Goal: Information Seeking & Learning: Check status

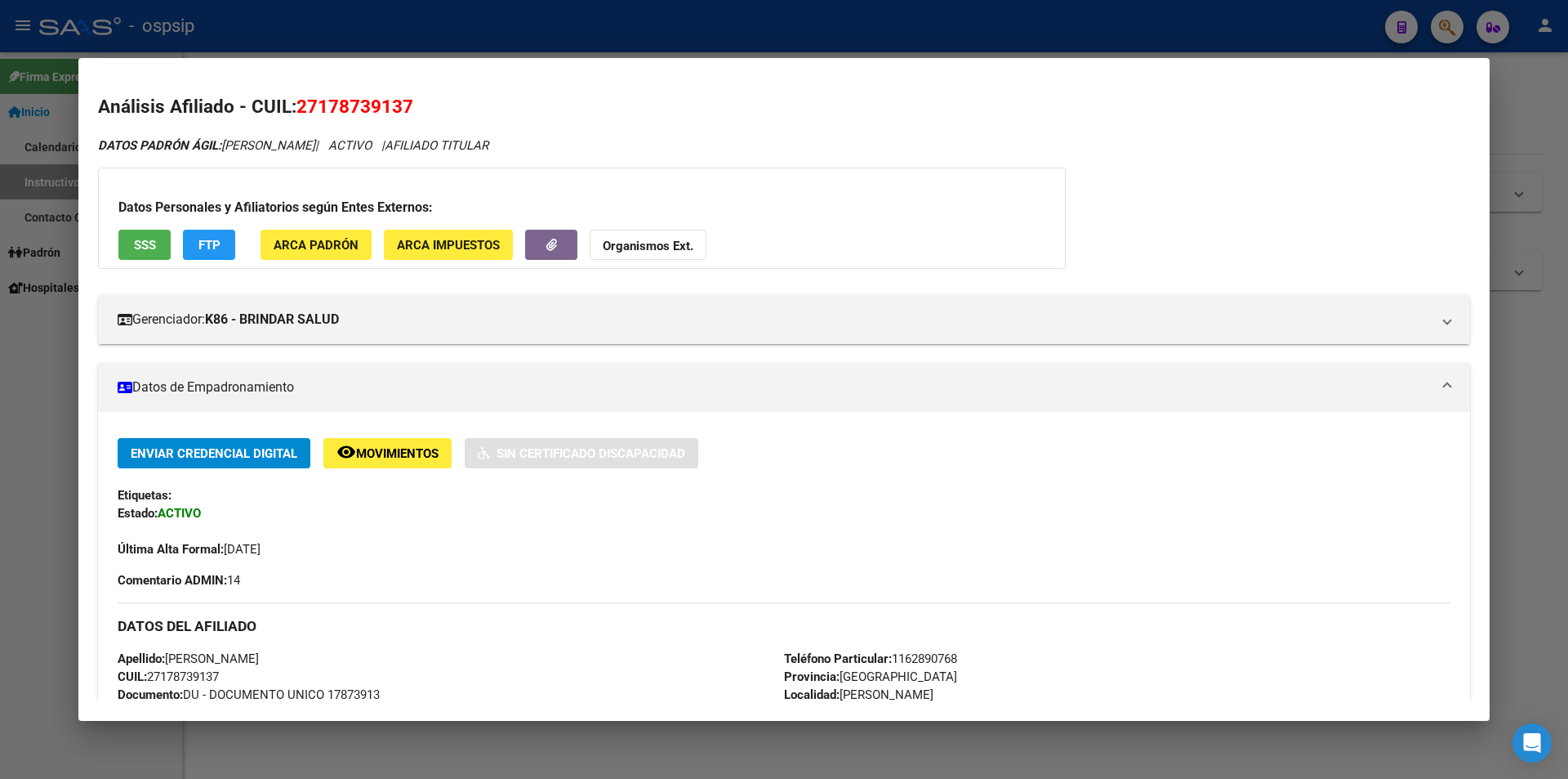
scroll to position [825, 0]
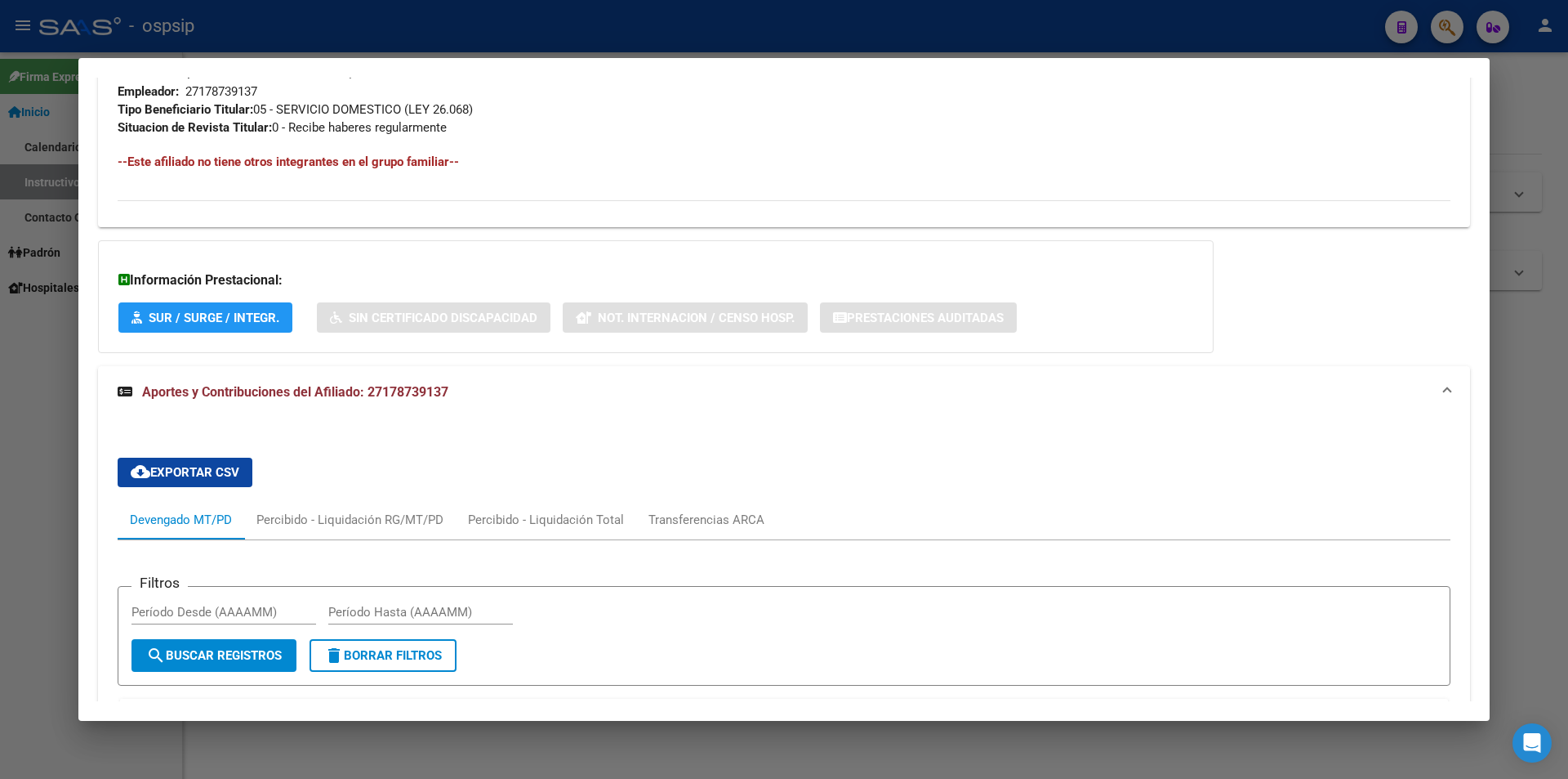
click at [619, 39] on div at bounding box center [784, 389] width 1568 height 779
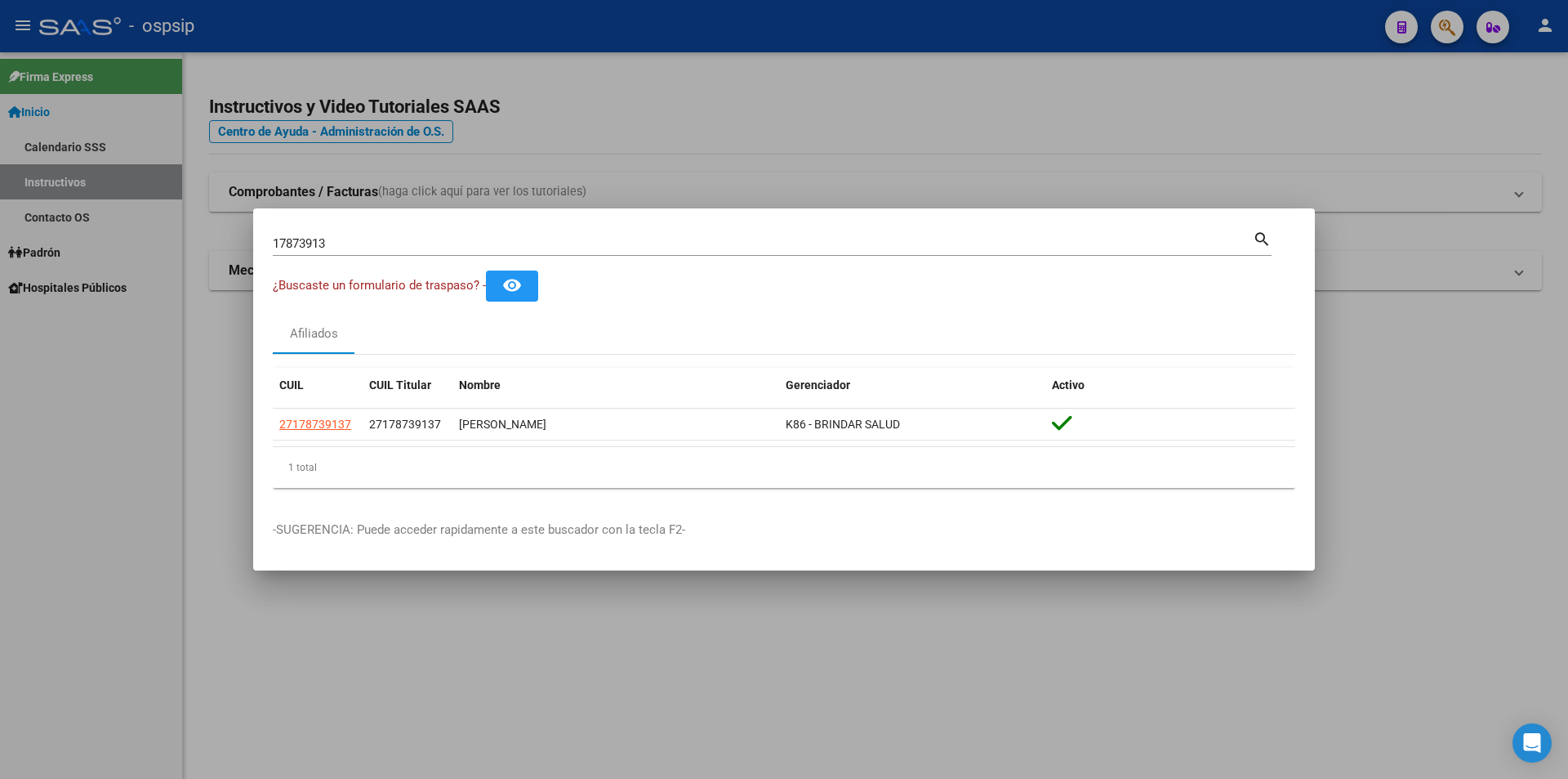
click at [710, 52] on div at bounding box center [784, 389] width 1568 height 779
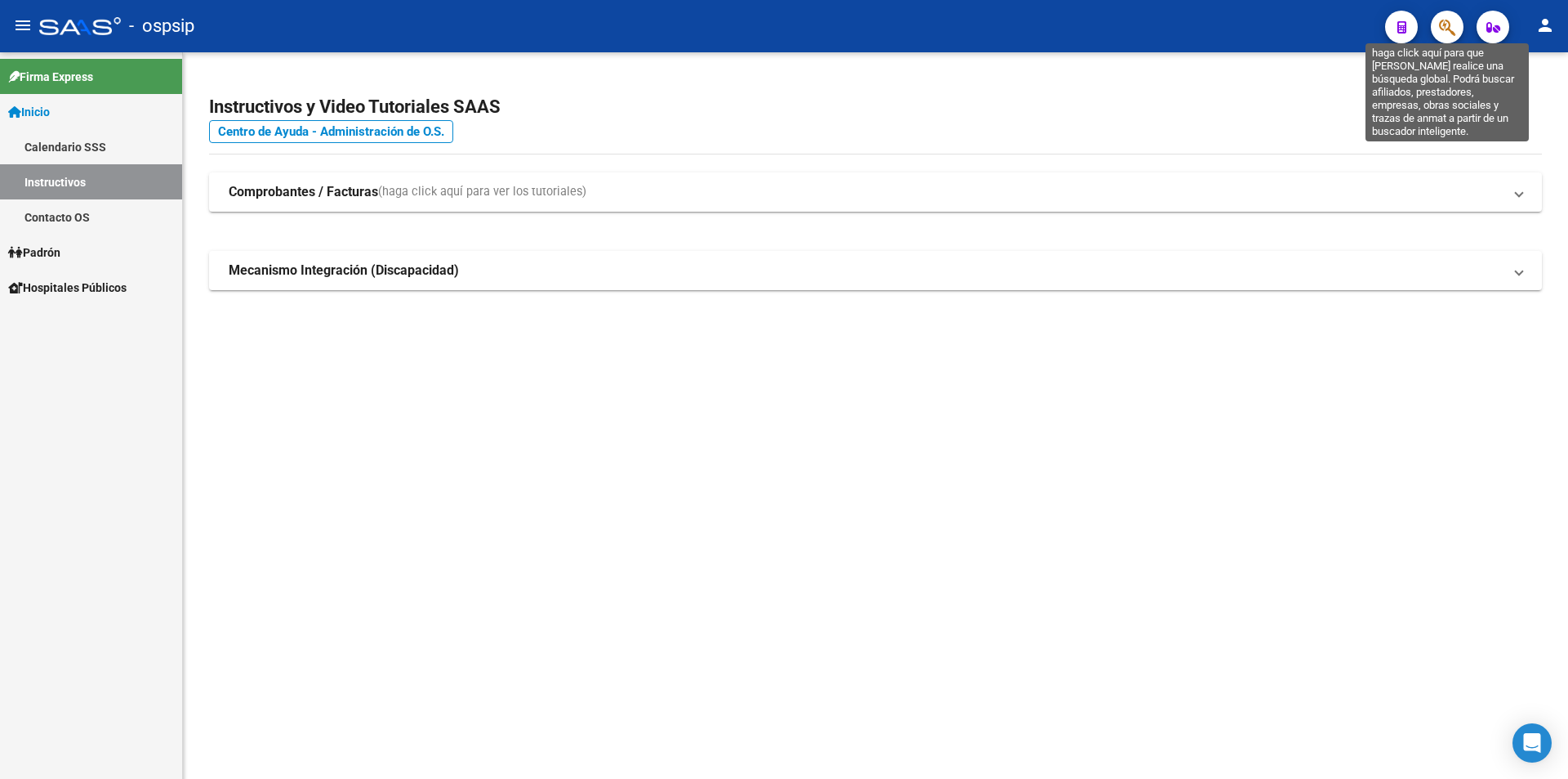
click at [1452, 26] on icon "button" at bounding box center [1447, 27] width 16 height 19
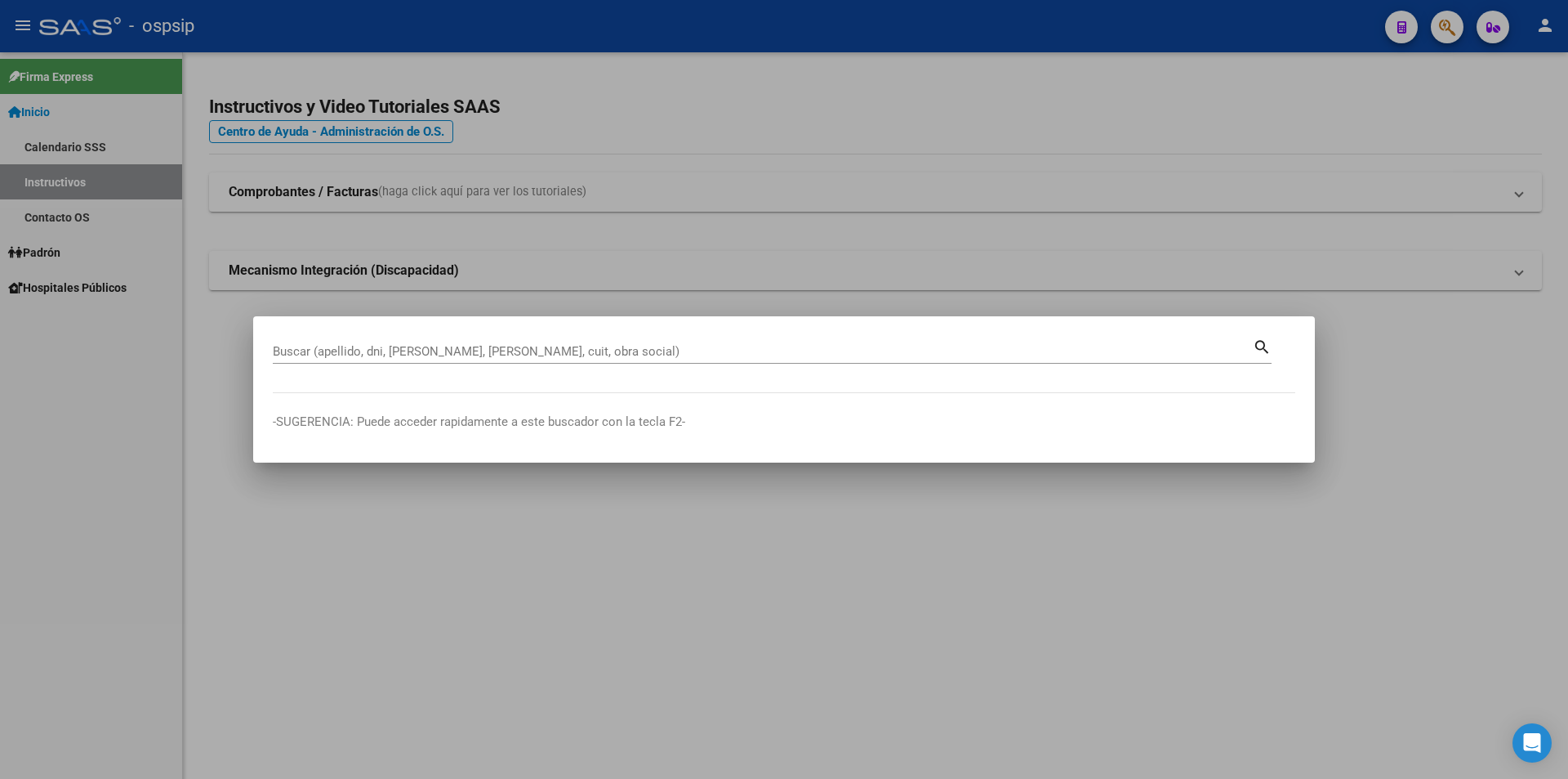
drag, startPoint x: 691, startPoint y: 341, endPoint x: 679, endPoint y: 351, distance: 15.6
click at [687, 344] on div "Buscar (apellido, dni, [PERSON_NAME], [PERSON_NAME], cuit, obra social)" at bounding box center [763, 351] width 980 height 25
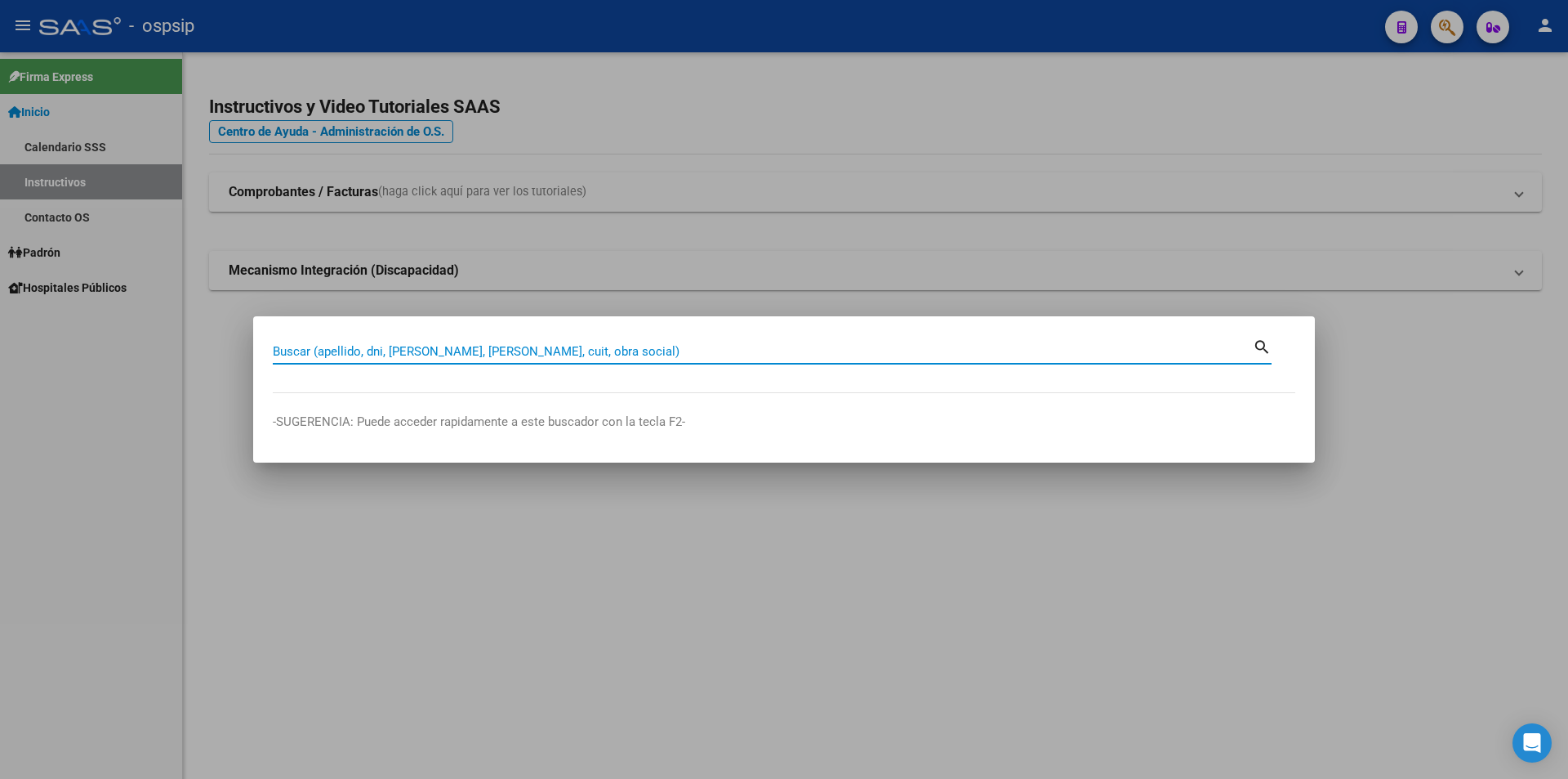
click at [678, 351] on input "Buscar (apellido, dni, [PERSON_NAME], [PERSON_NAME], cuit, obra social)" at bounding box center [763, 351] width 980 height 15
type input "36799782"
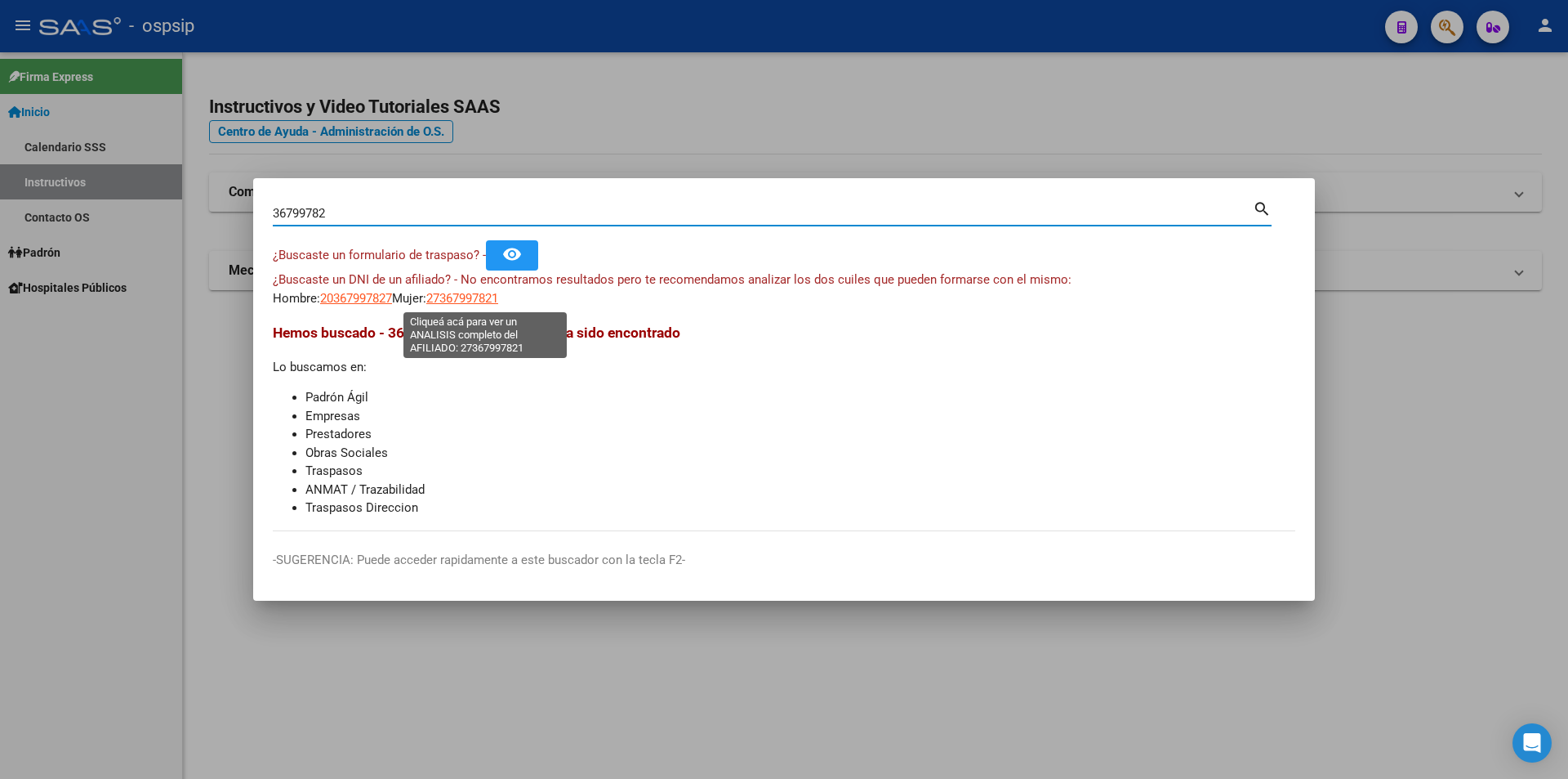
click at [484, 295] on span "27367997821" at bounding box center [462, 299] width 72 height 15
type textarea "27367997821"
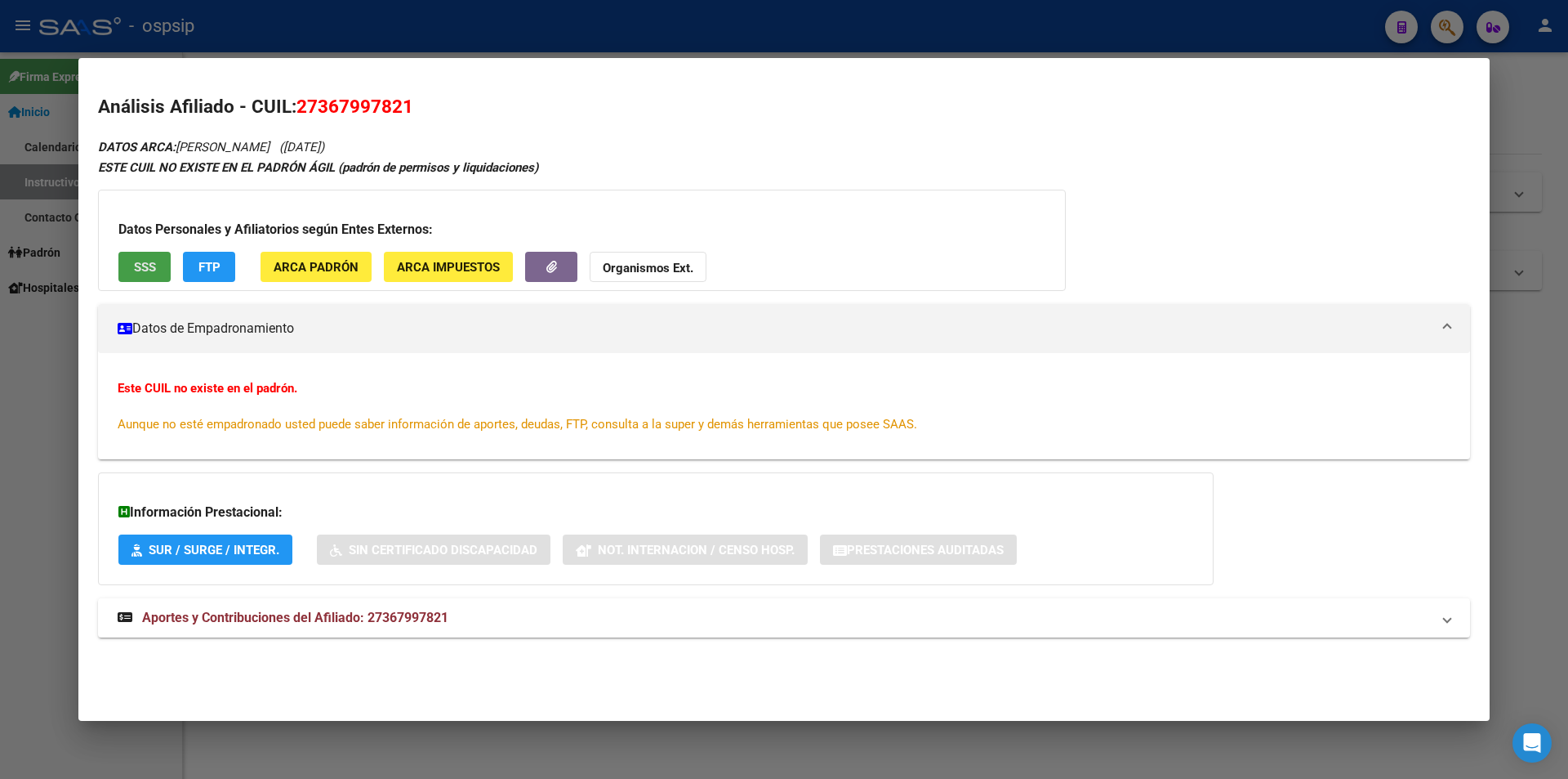
click at [151, 265] on span "SSS" at bounding box center [145, 267] width 22 height 15
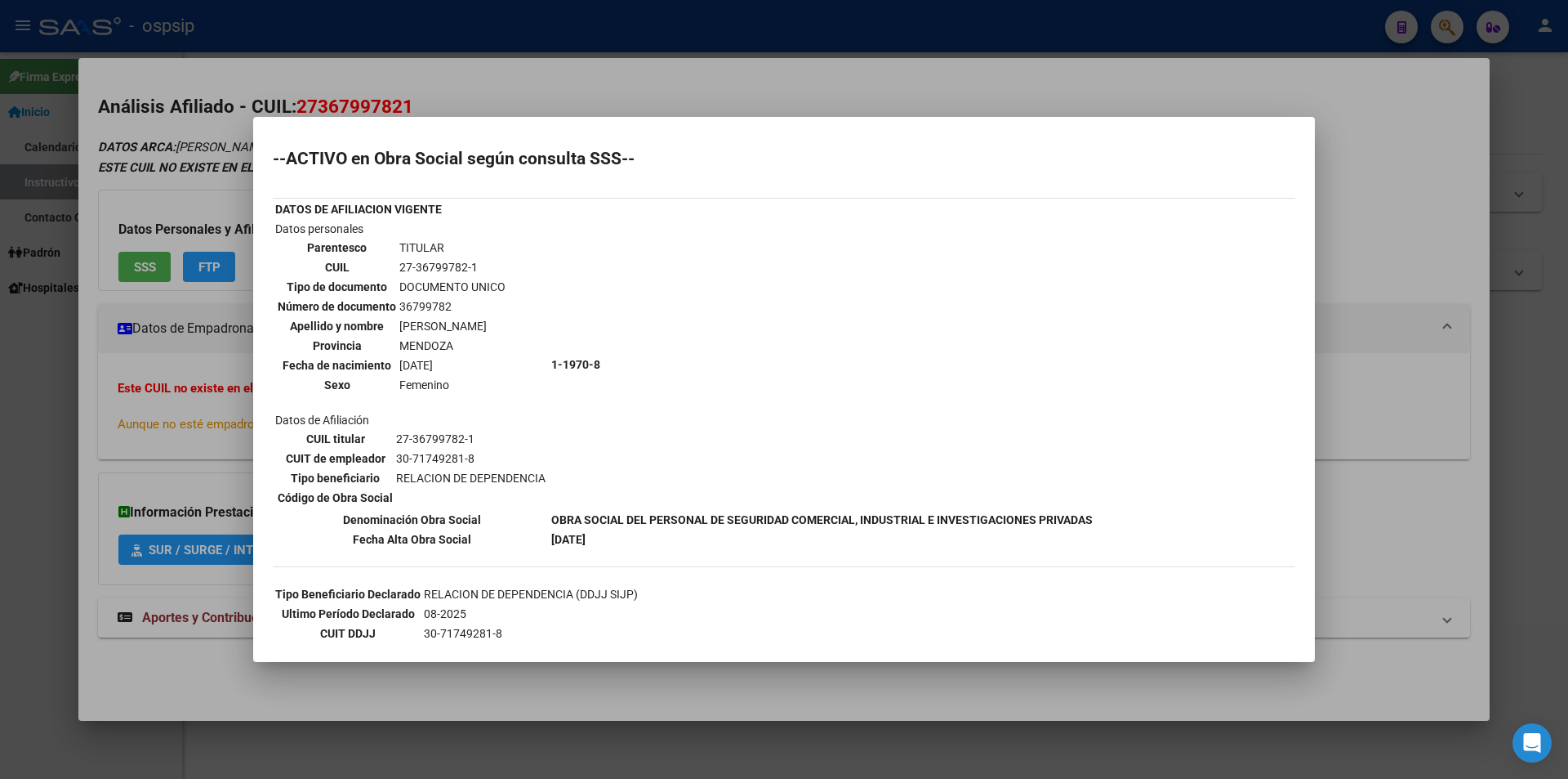
click at [823, 83] on div at bounding box center [784, 389] width 1568 height 779
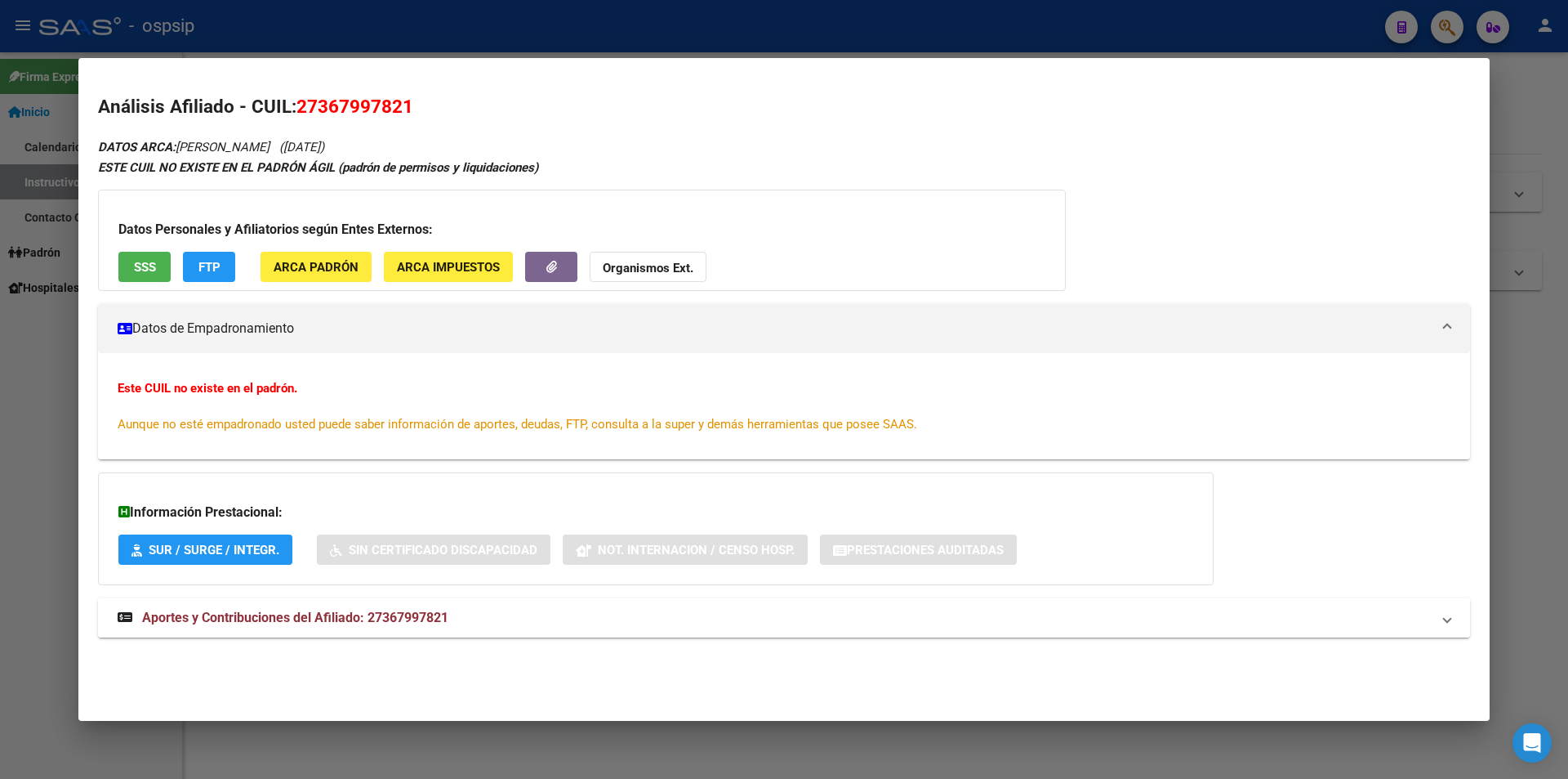
click at [277, 621] on span "Aportes y Contribuciones del Afiliado: 27367997821" at bounding box center [295, 617] width 307 height 16
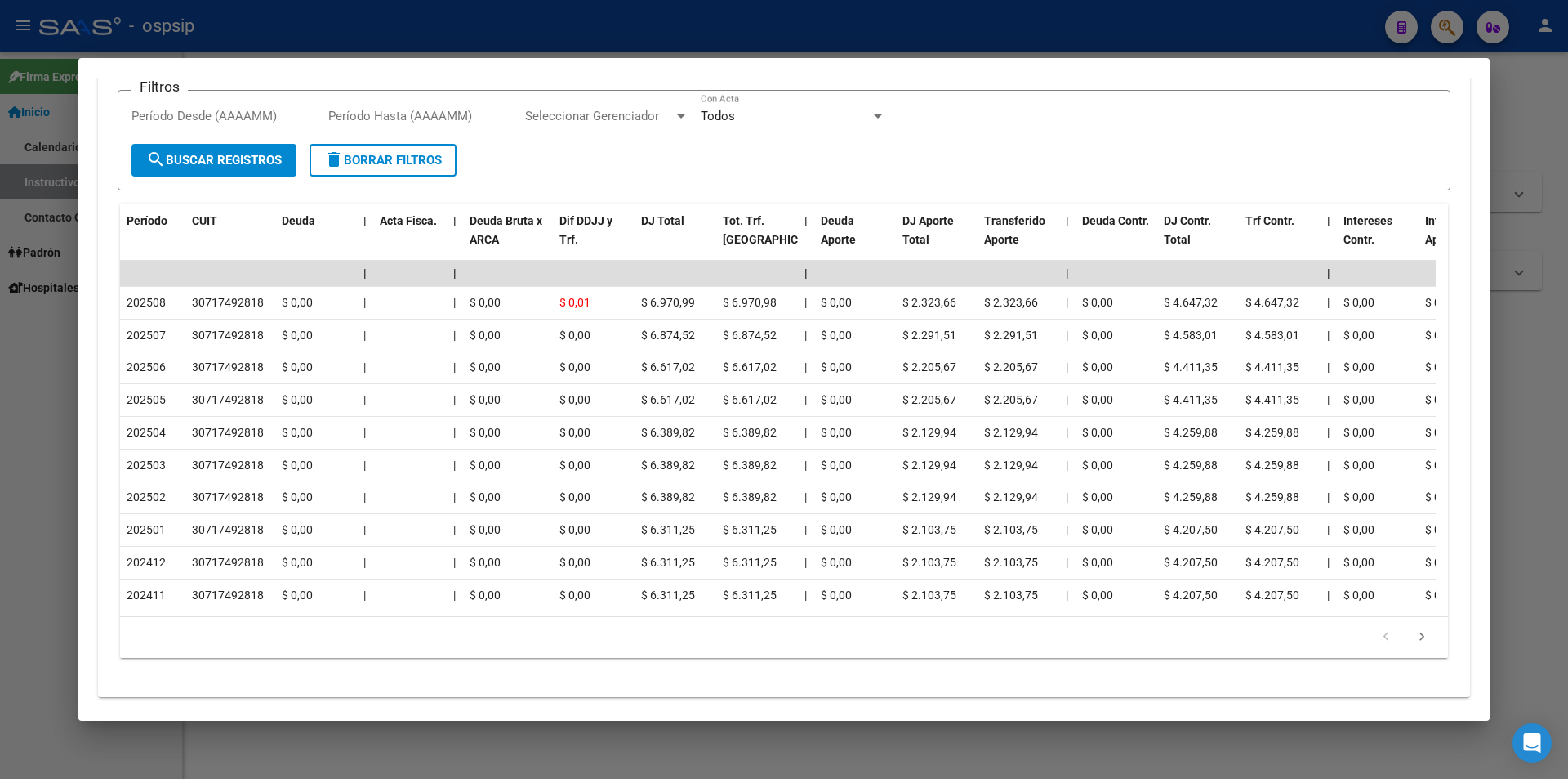
scroll to position [699, 0]
